Goal: Check status: Check status

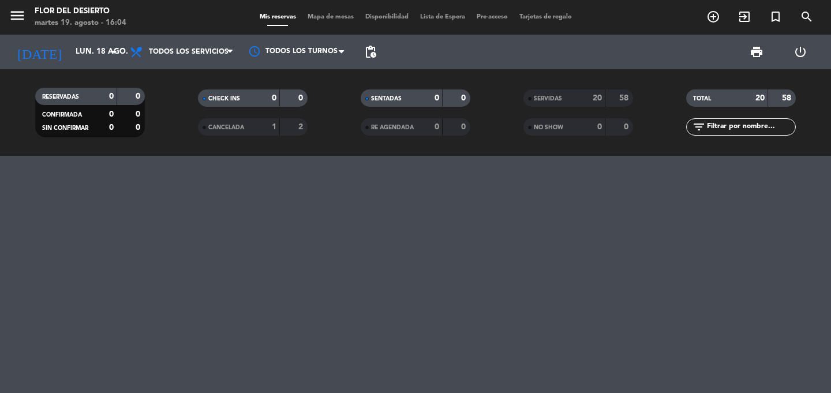
click at [724, 100] on div "TOTAL" at bounding box center [715, 98] width 53 height 13
click at [586, 104] on div "SERVIDAS 20 58" at bounding box center [578, 97] width 110 height 17
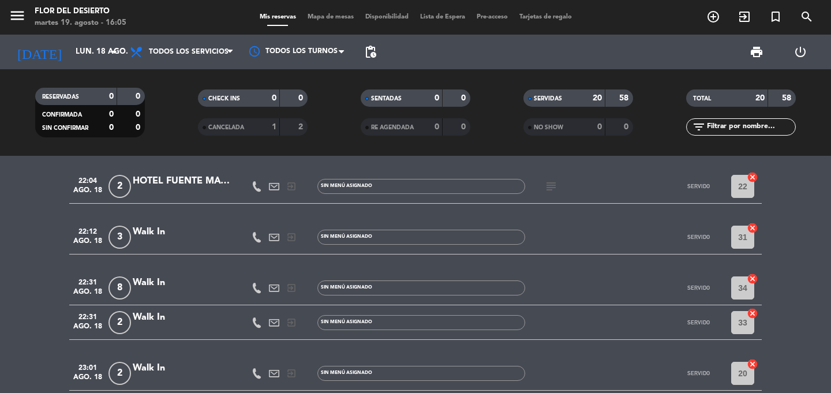
scroll to position [763, 0]
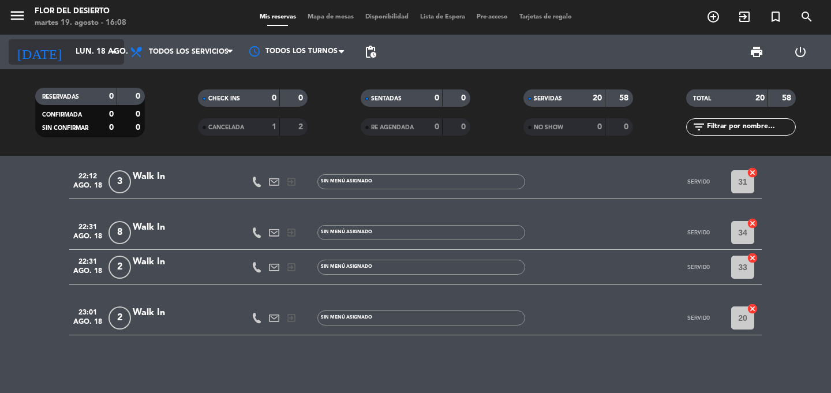
click at [81, 50] on input "lun. 18 ago." at bounding box center [121, 52] width 102 height 21
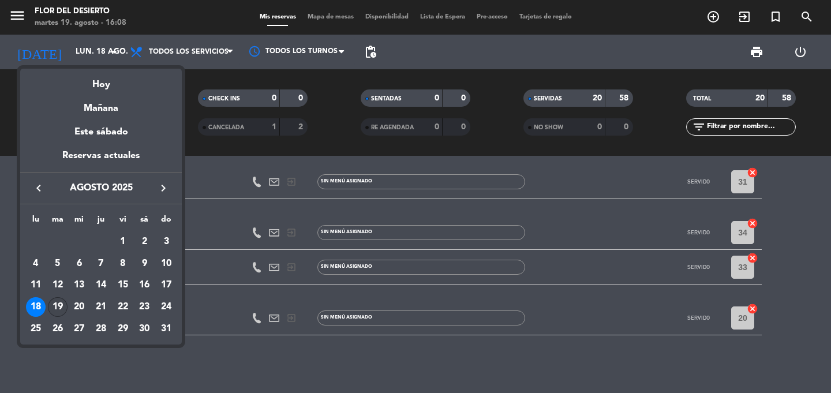
click at [55, 306] on div "19" at bounding box center [58, 307] width 20 height 20
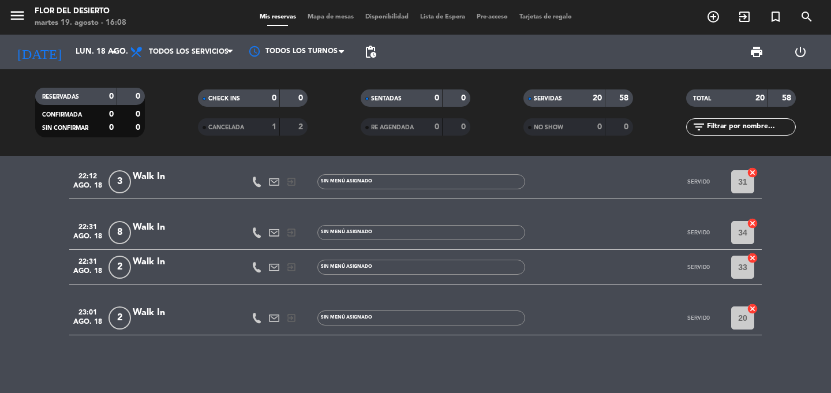
type input "[DATE]"
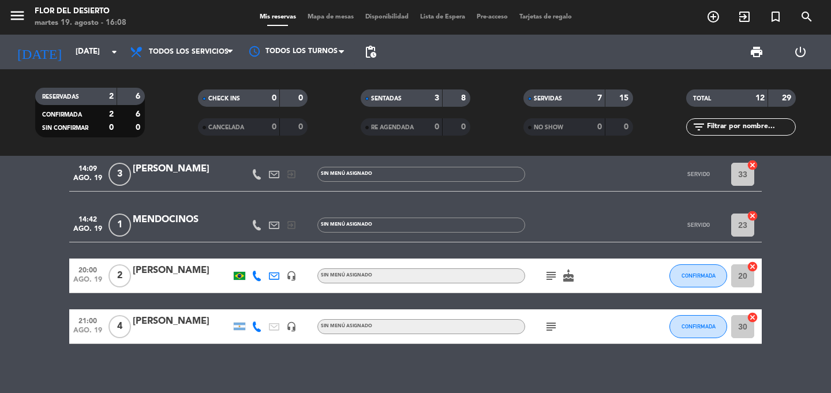
scroll to position [396, 0]
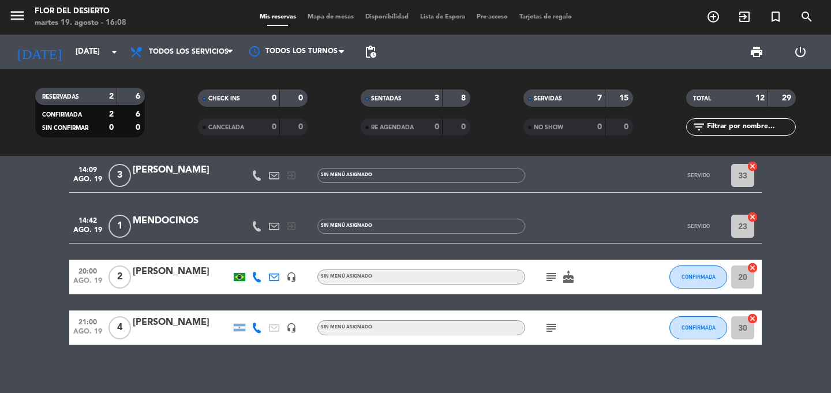
click at [162, 318] on div "[PERSON_NAME]" at bounding box center [182, 322] width 98 height 15
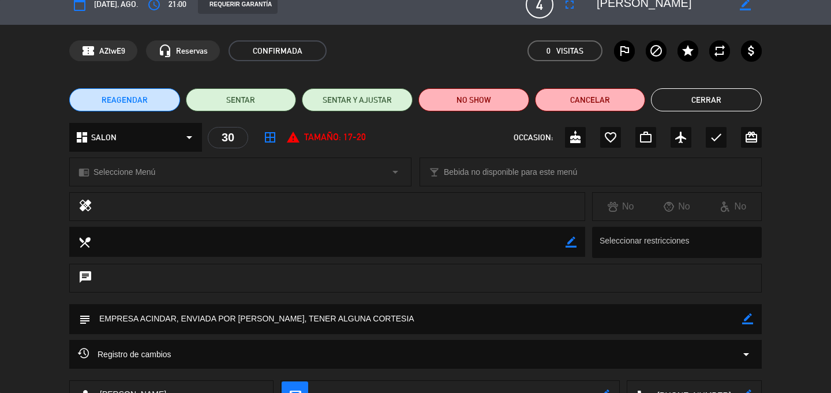
scroll to position [16, 0]
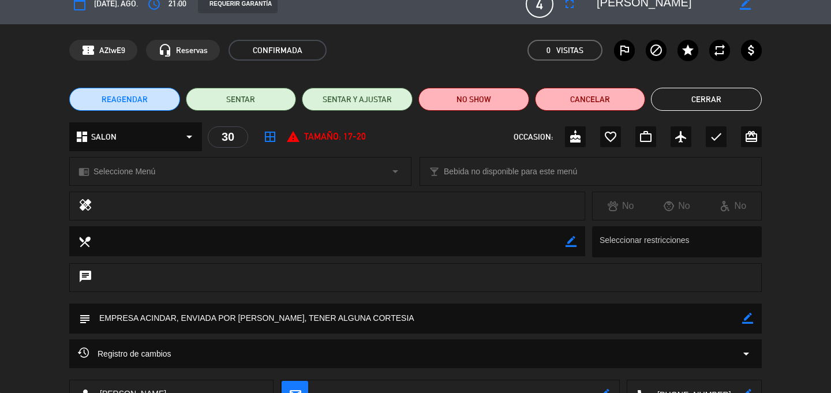
click at [703, 95] on button "Cerrar" at bounding box center [706, 99] width 111 height 23
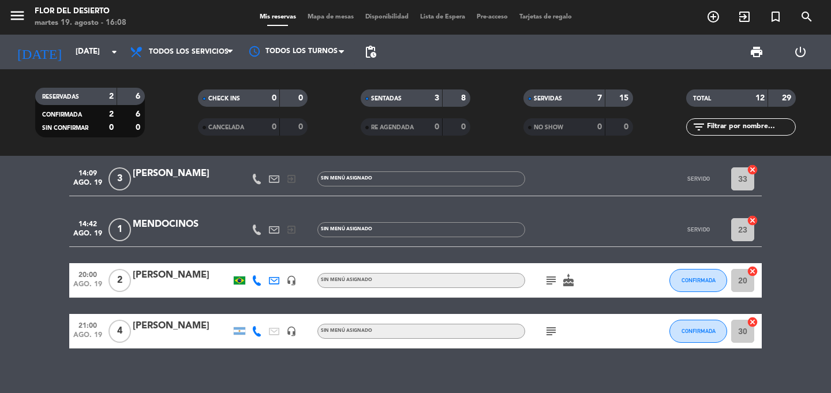
scroll to position [406, 0]
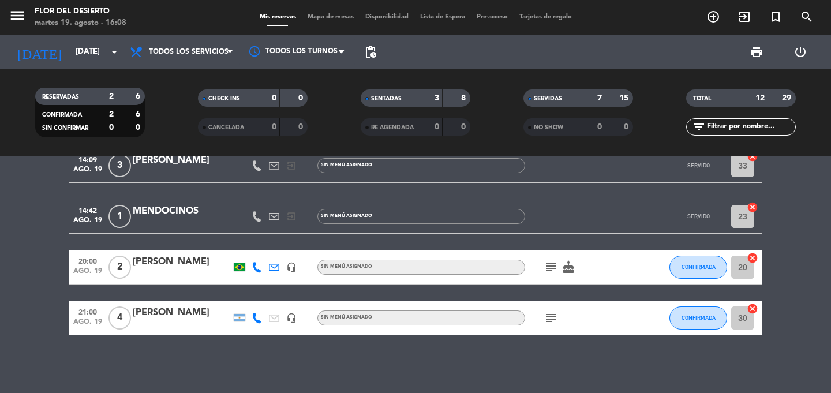
click at [550, 321] on icon "subject" at bounding box center [551, 318] width 14 height 14
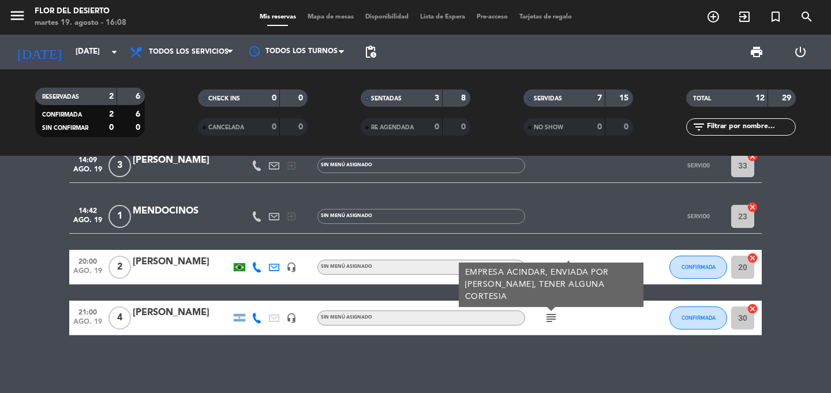
click at [126, 355] on div "12:26 [DATE] 2 Walk In exit_to_app Sin menú asignado SERVIDO 16 cancel 12:28 [D…" at bounding box center [415, 274] width 831 height 237
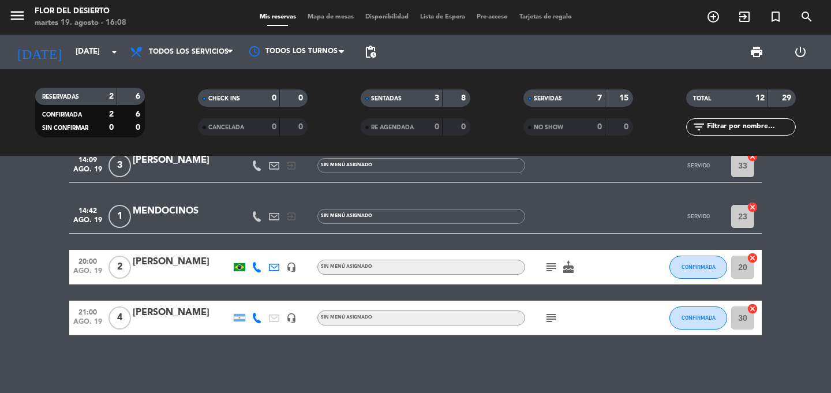
click at [551, 267] on icon "subject" at bounding box center [551, 267] width 14 height 14
click at [273, 367] on div "12:26 [DATE] 2 Walk In exit_to_app Sin menú asignado SERVIDO 16 cancel 12:28 [D…" at bounding box center [415, 274] width 831 height 237
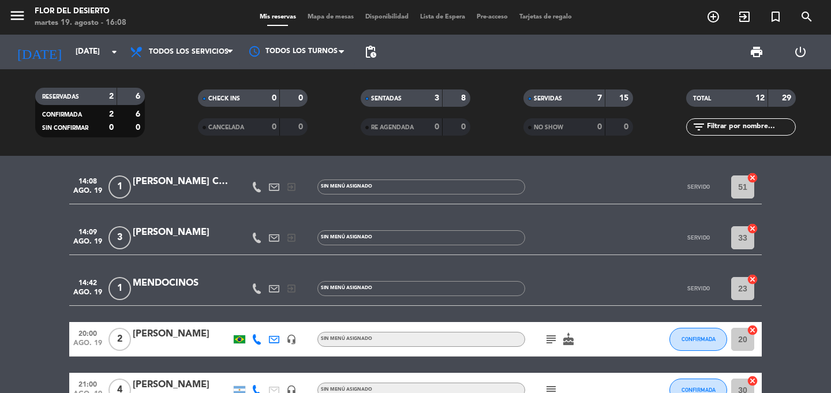
scroll to position [347, 0]
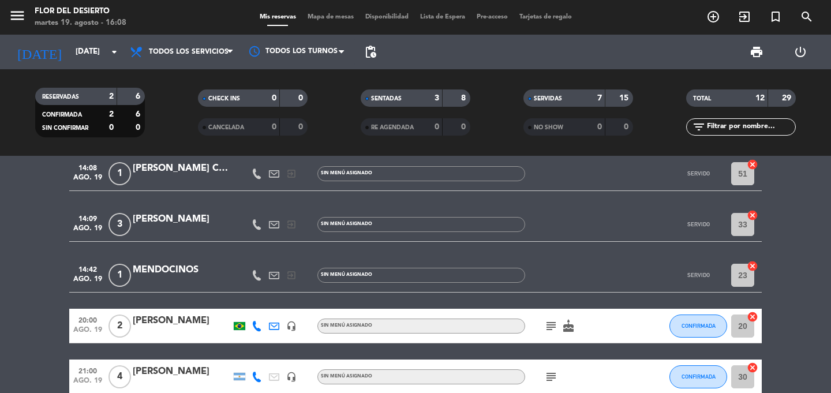
click at [569, 322] on icon "cake" at bounding box center [568, 326] width 14 height 14
click at [37, 295] on bookings-row "12:26 [DATE] 2 Walk In exit_to_app Sin menú asignado SERVIDO 16 cancel 12:28 [D…" at bounding box center [415, 113] width 831 height 561
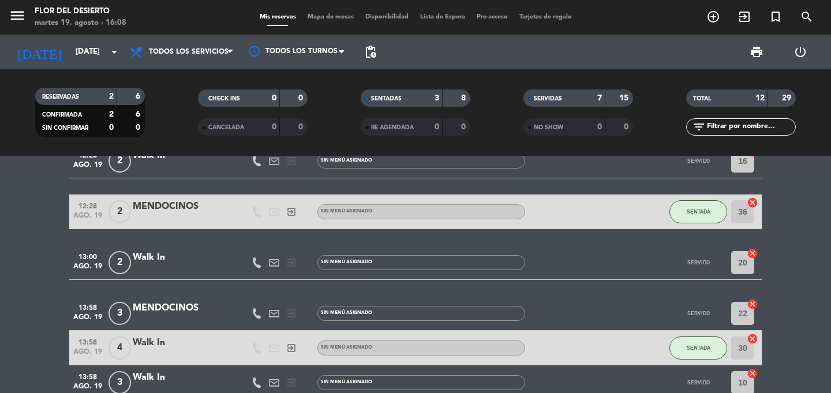
scroll to position [0, 0]
